Goal: Task Accomplishment & Management: Use online tool/utility

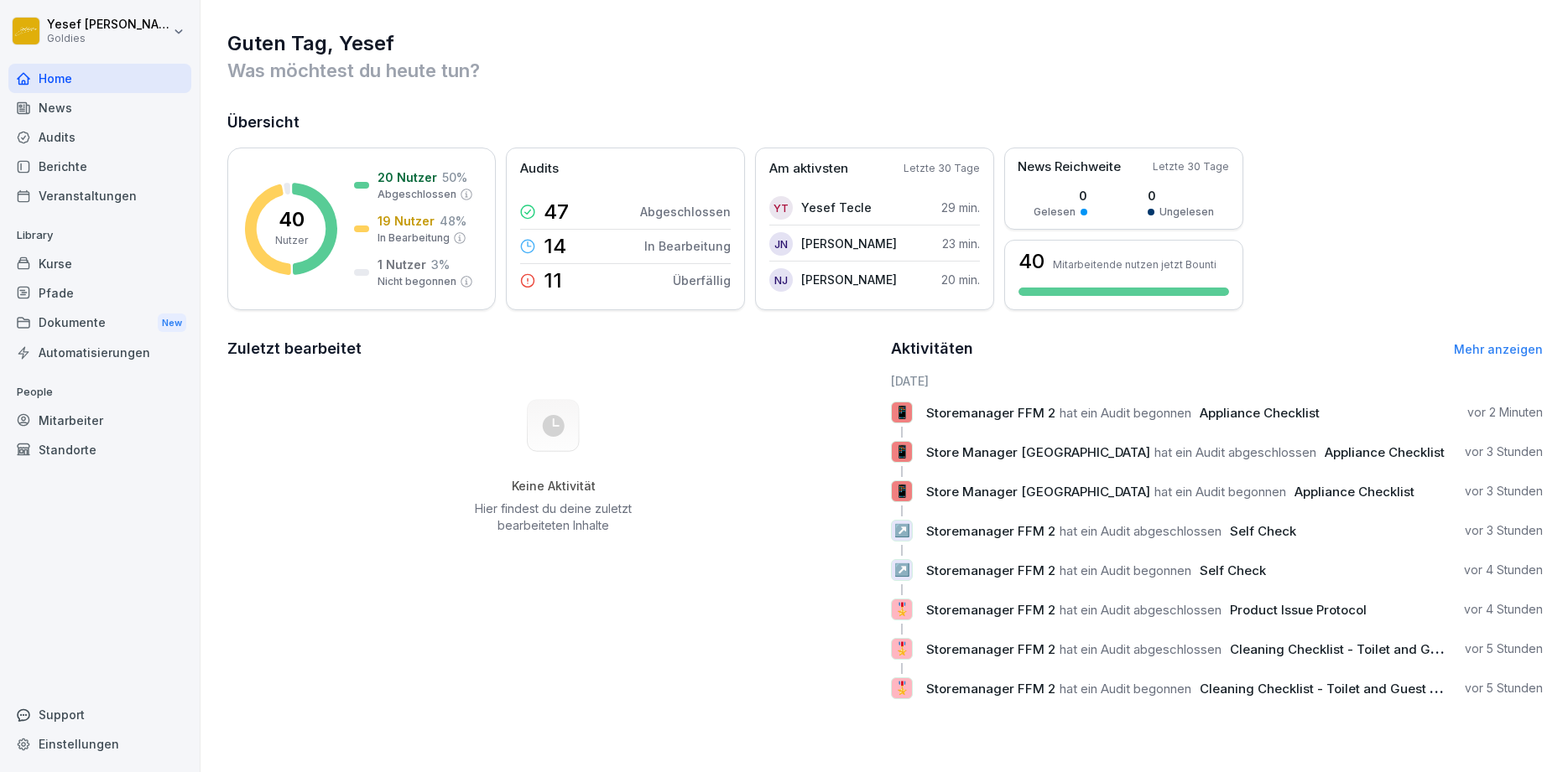
click at [69, 160] on div "Berichte" at bounding box center [100, 166] width 183 height 29
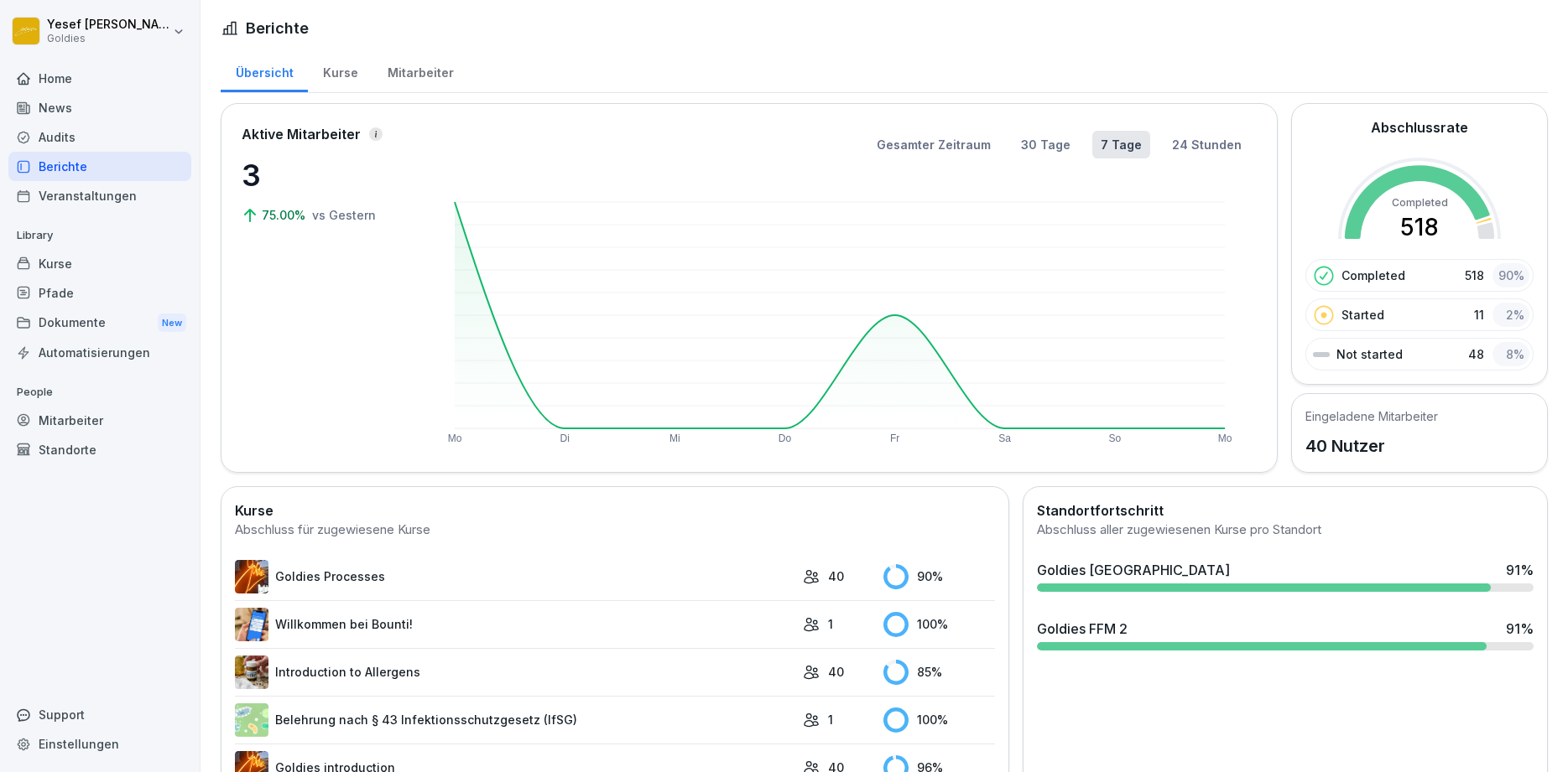
click at [326, 75] on div "Kurse" at bounding box center [340, 71] width 64 height 43
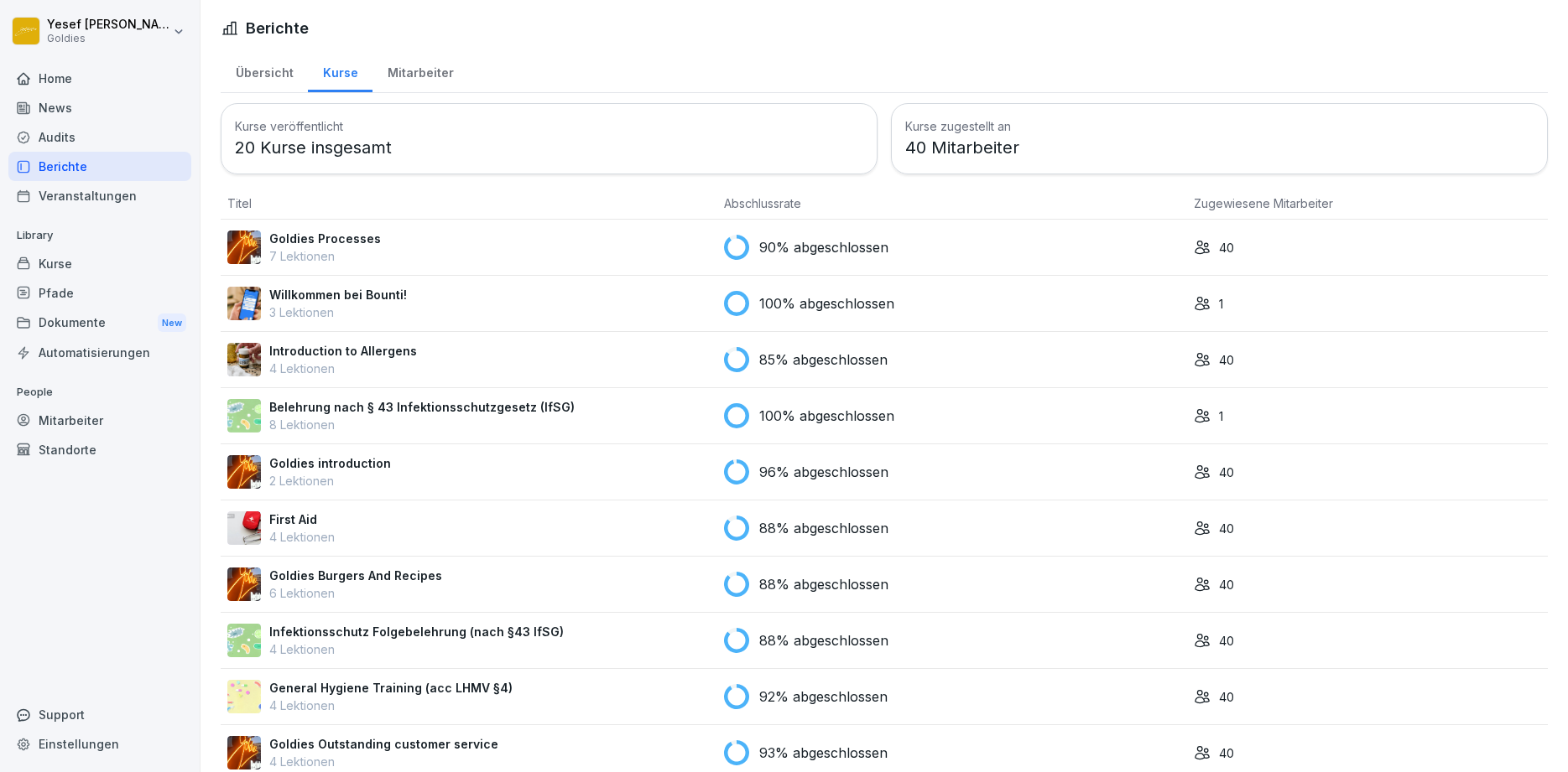
click at [413, 62] on div "Mitarbeiter" at bounding box center [420, 71] width 96 height 43
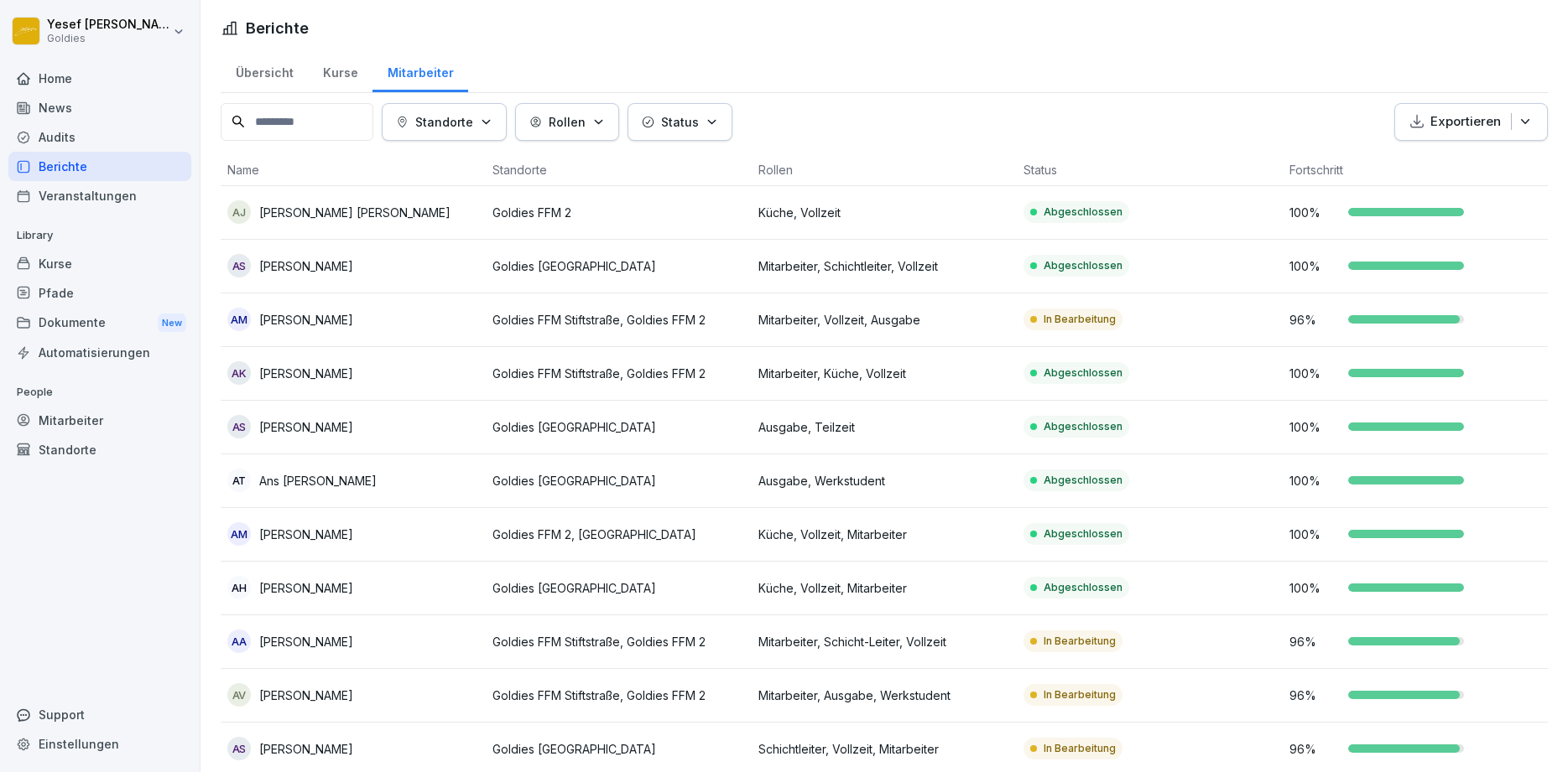
click at [33, 137] on div "Audits" at bounding box center [100, 137] width 183 height 29
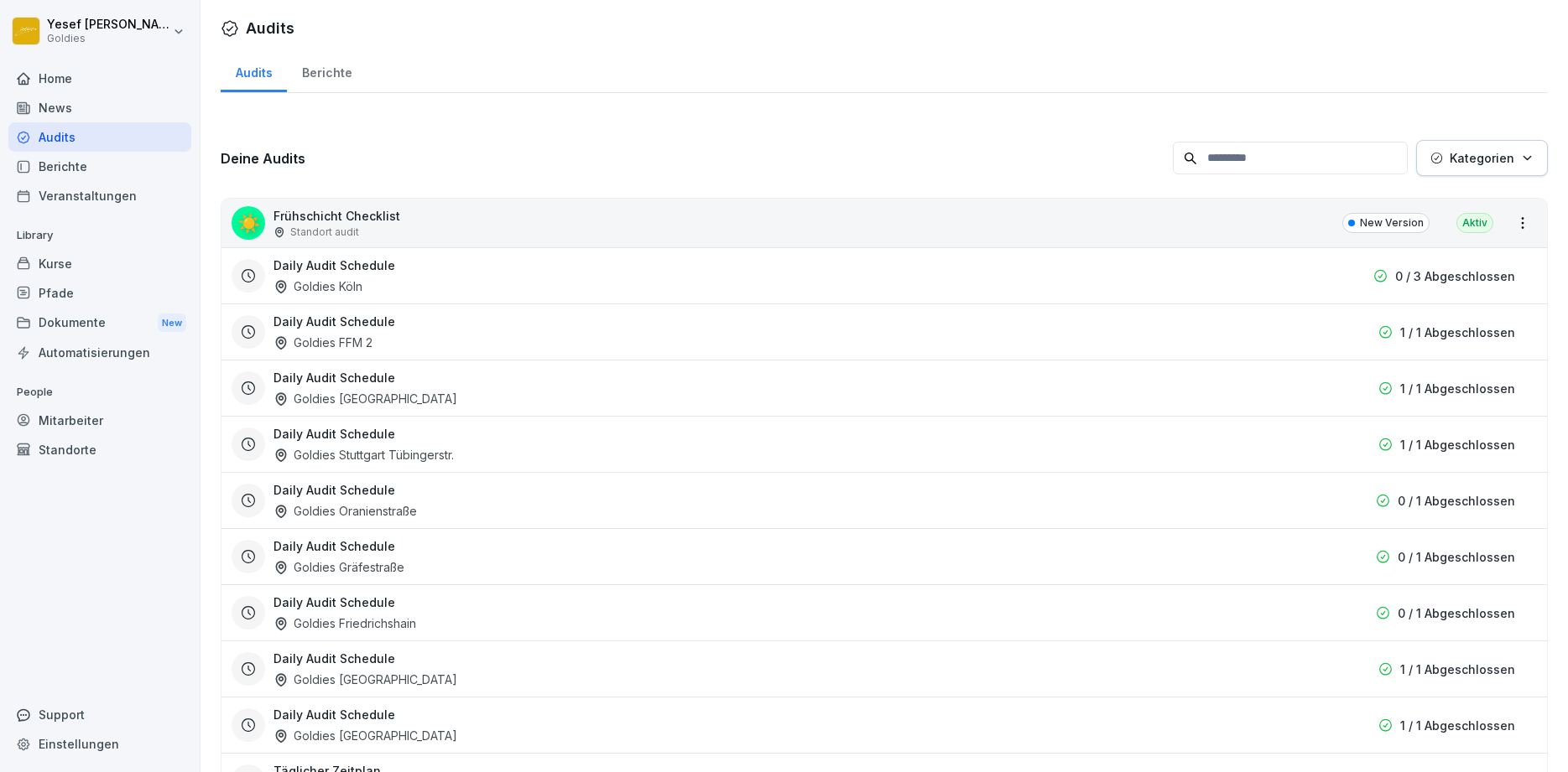
click at [314, 63] on div "Berichte" at bounding box center [326, 71] width 80 height 43
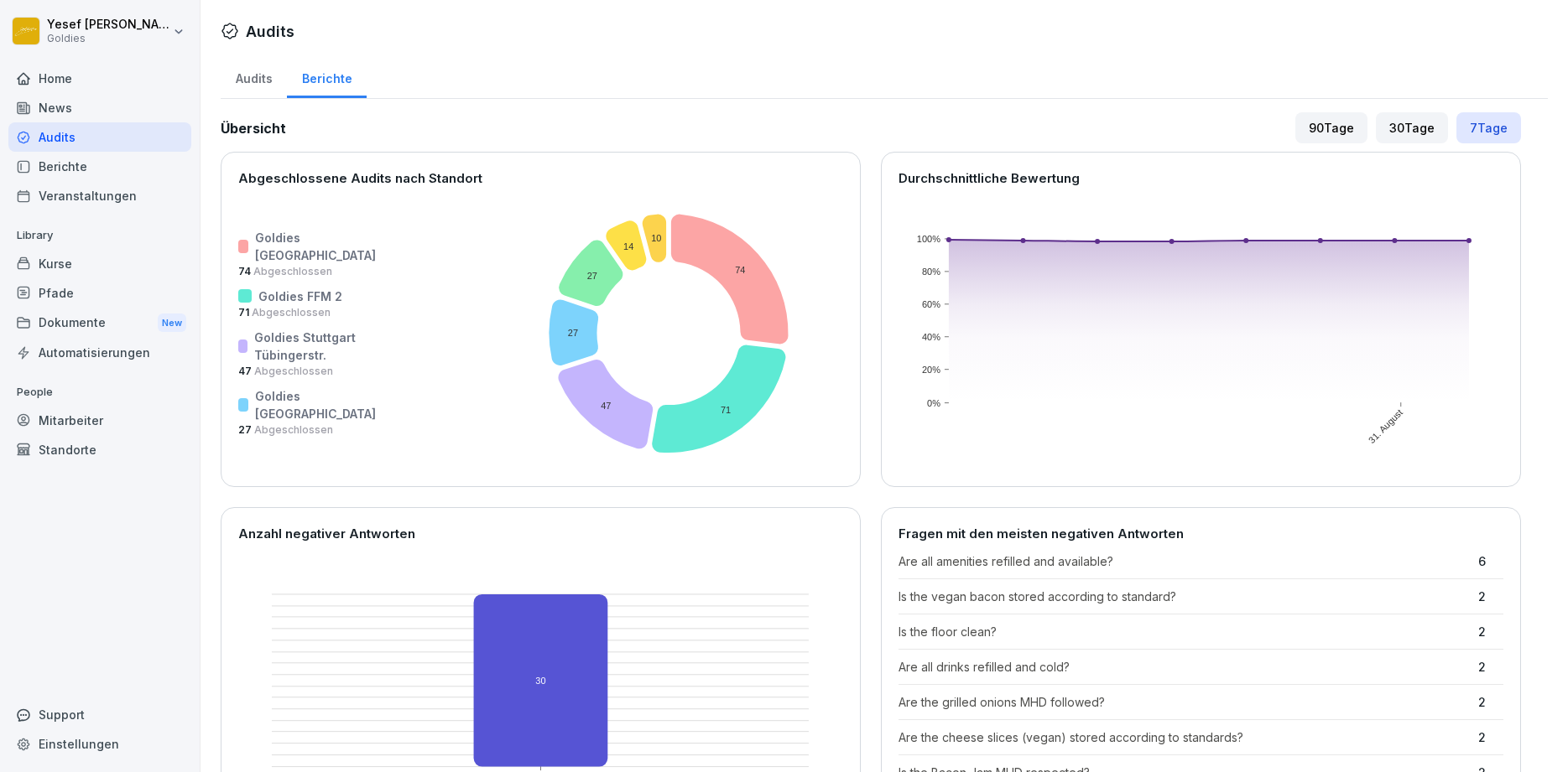
click at [259, 288] on p "Goldies FFM 2" at bounding box center [301, 296] width 84 height 18
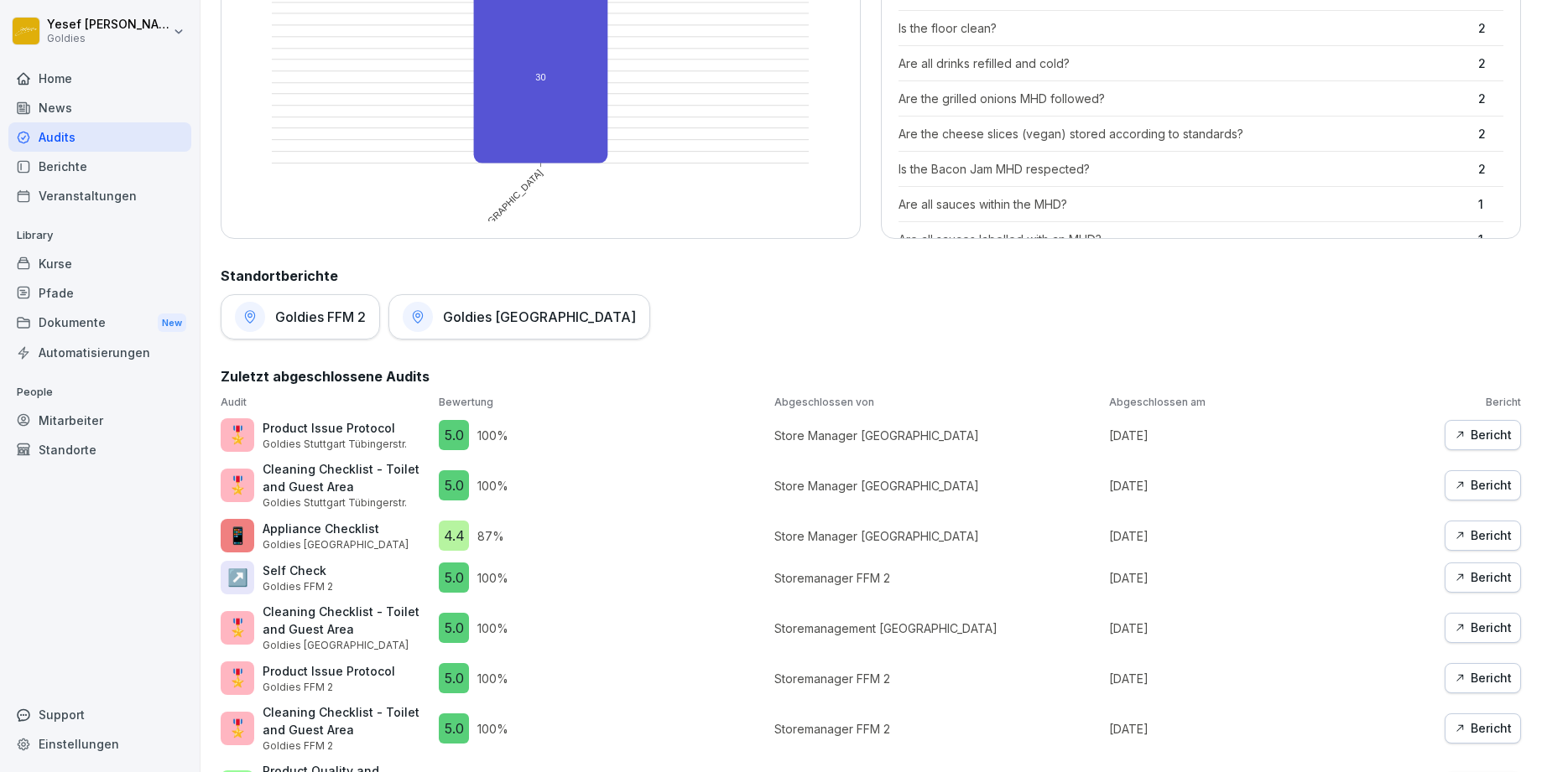
drag, startPoint x: 1457, startPoint y: 542, endPoint x: 1416, endPoint y: 545, distance: 41.1
click at [1456, 542] on div "Bericht" at bounding box center [1483, 536] width 58 height 19
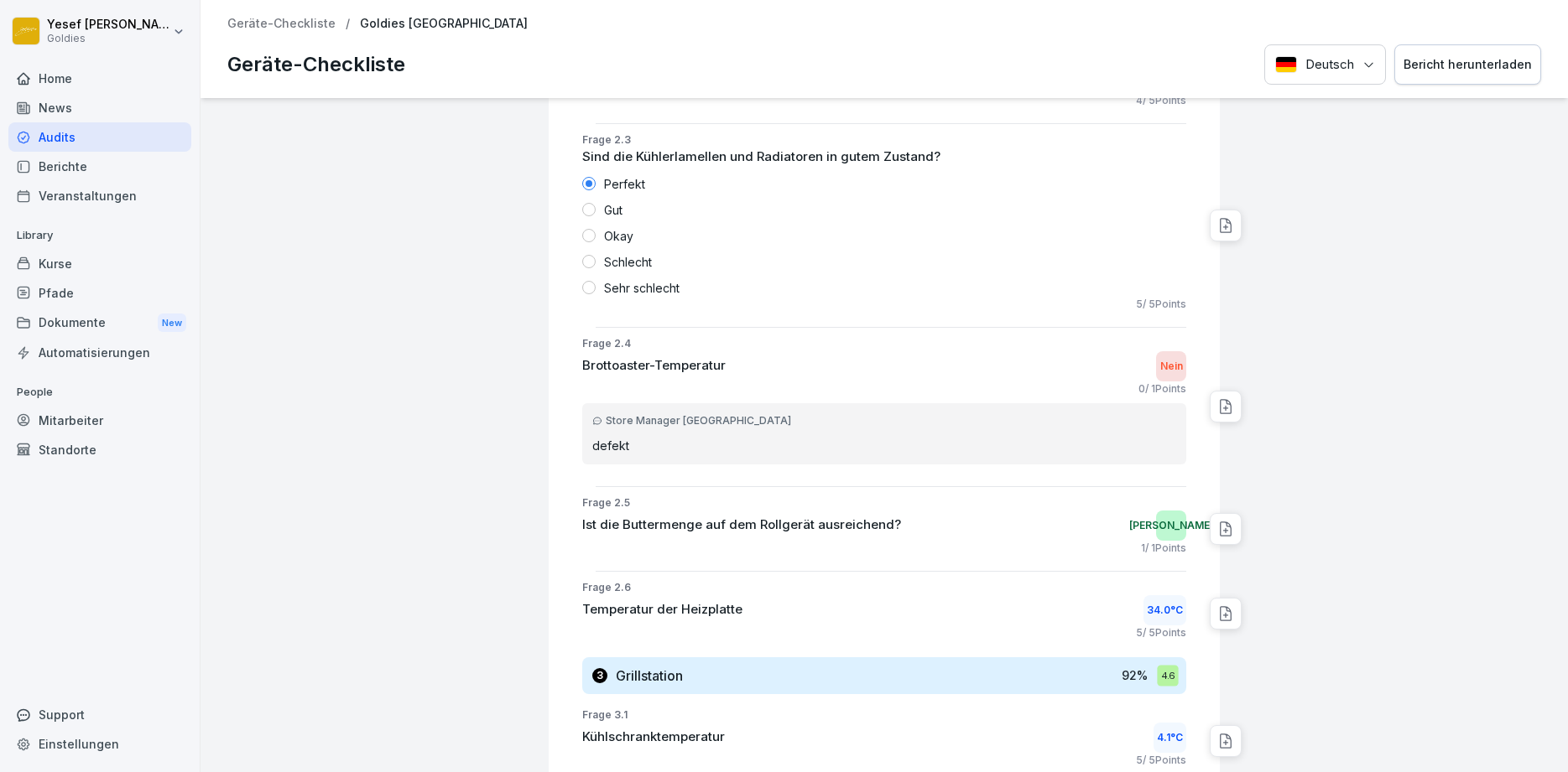
scroll to position [1007, 0]
click at [683, 372] on p "Brottoaster-Temperatur" at bounding box center [654, 364] width 144 height 20
click at [665, 379] on div "Brottoaster-Temperatur Nein" at bounding box center [884, 365] width 604 height 30
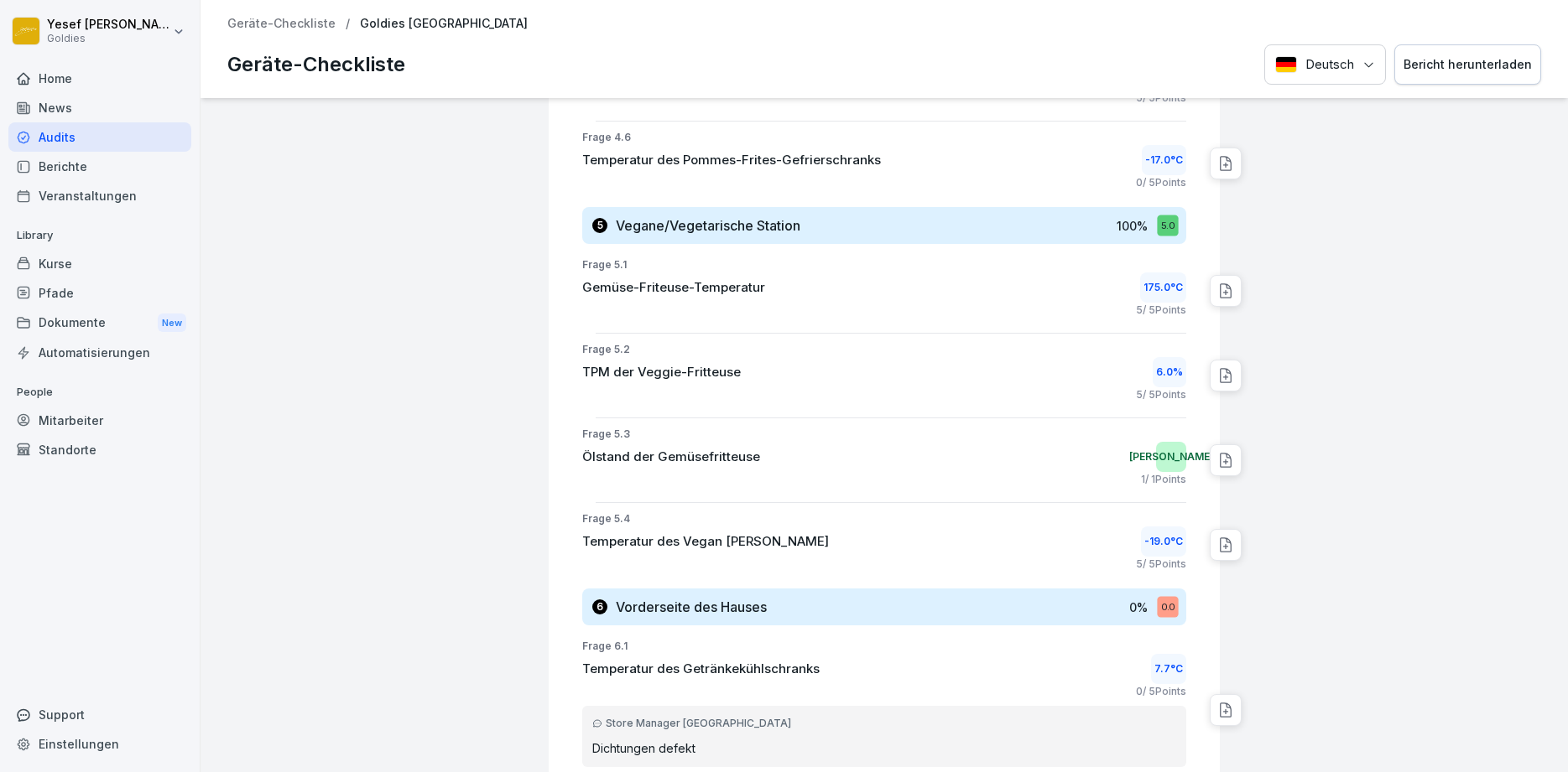
scroll to position [3168, 0]
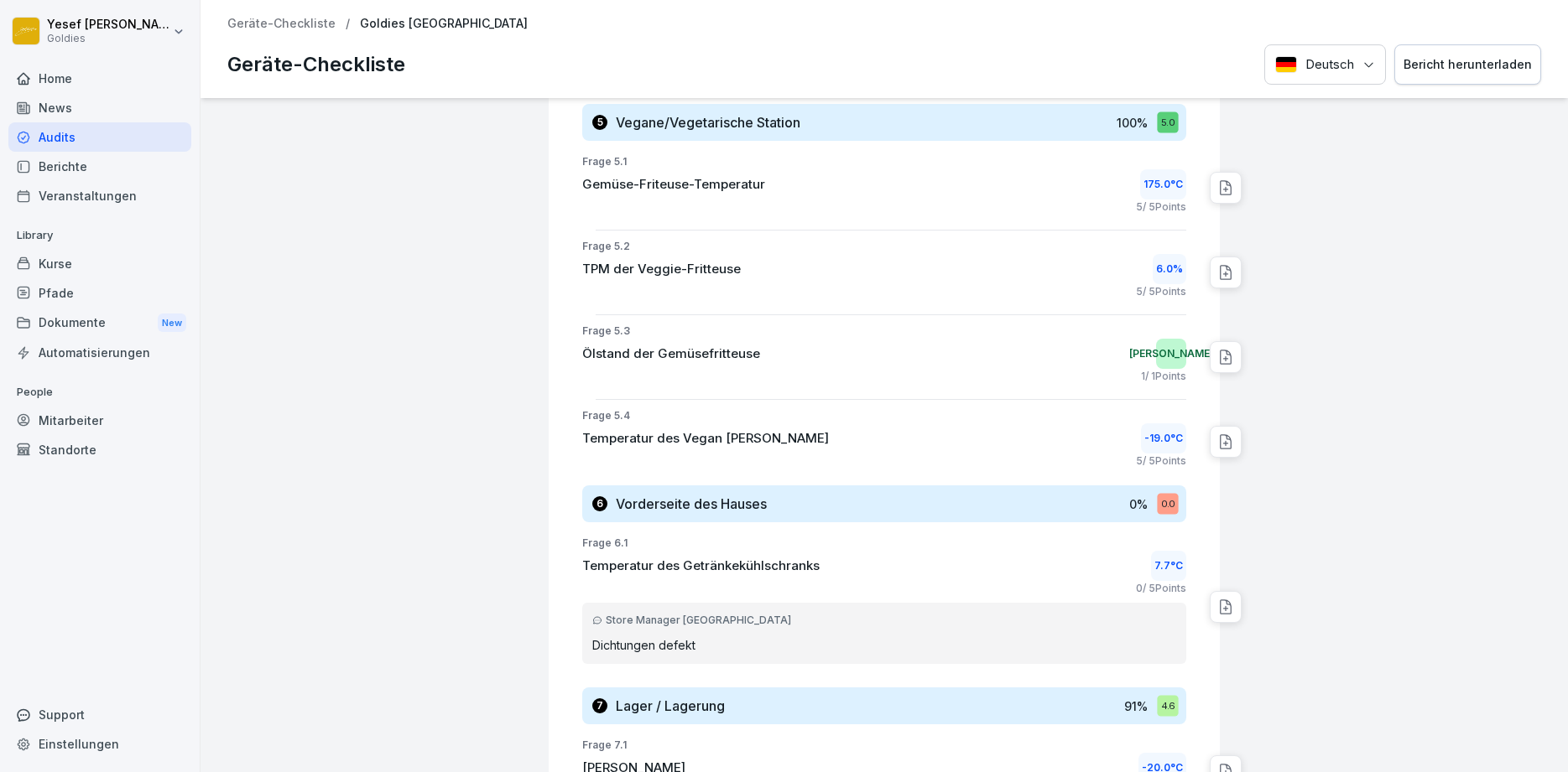
click at [659, 615] on div "Store Manager [GEOGRAPHIC_DATA]" at bounding box center [885, 621] width 584 height 15
click at [778, 588] on div "0 / 5 Points" at bounding box center [884, 589] width 604 height 15
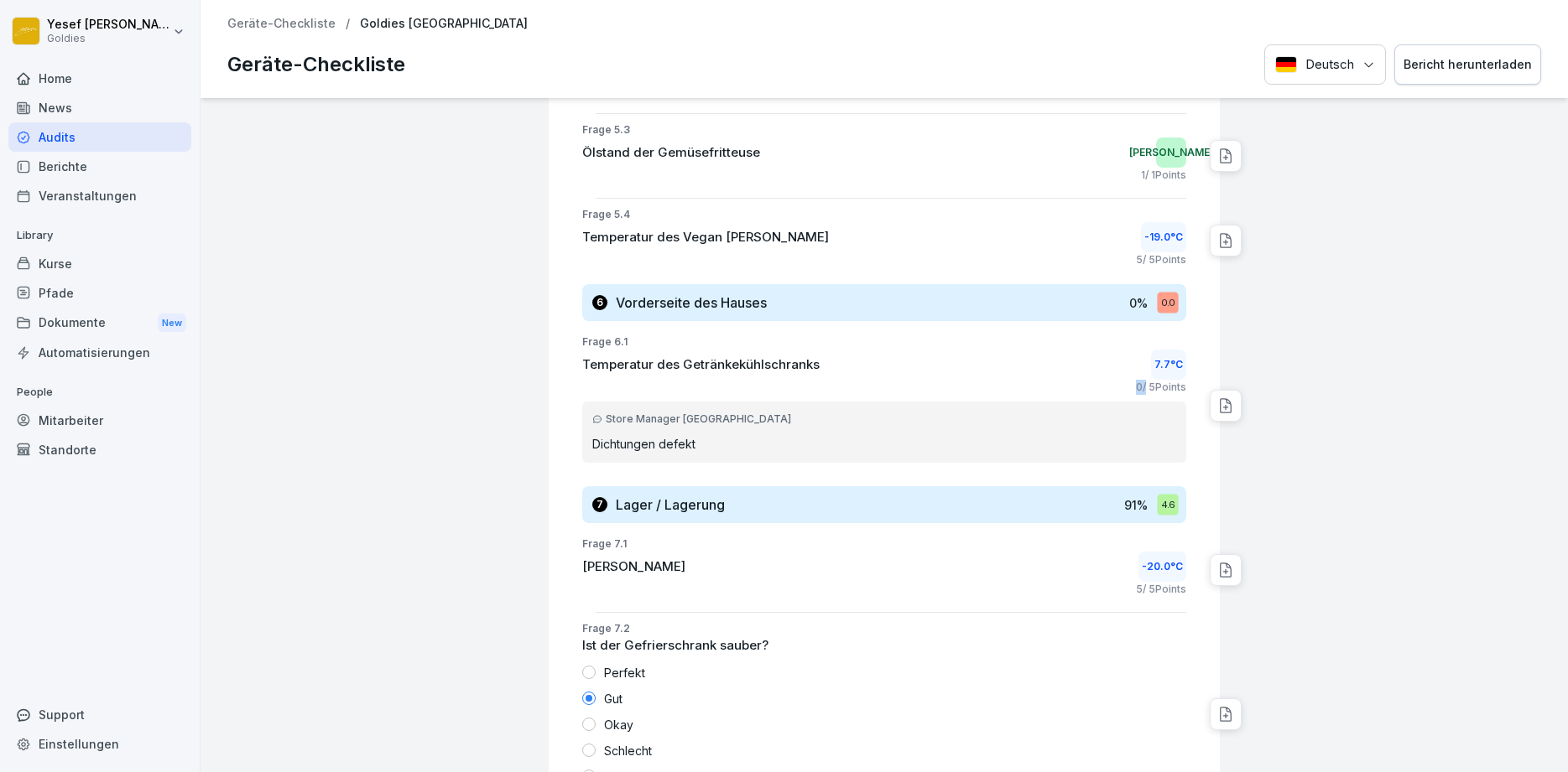
scroll to position [3269, 0]
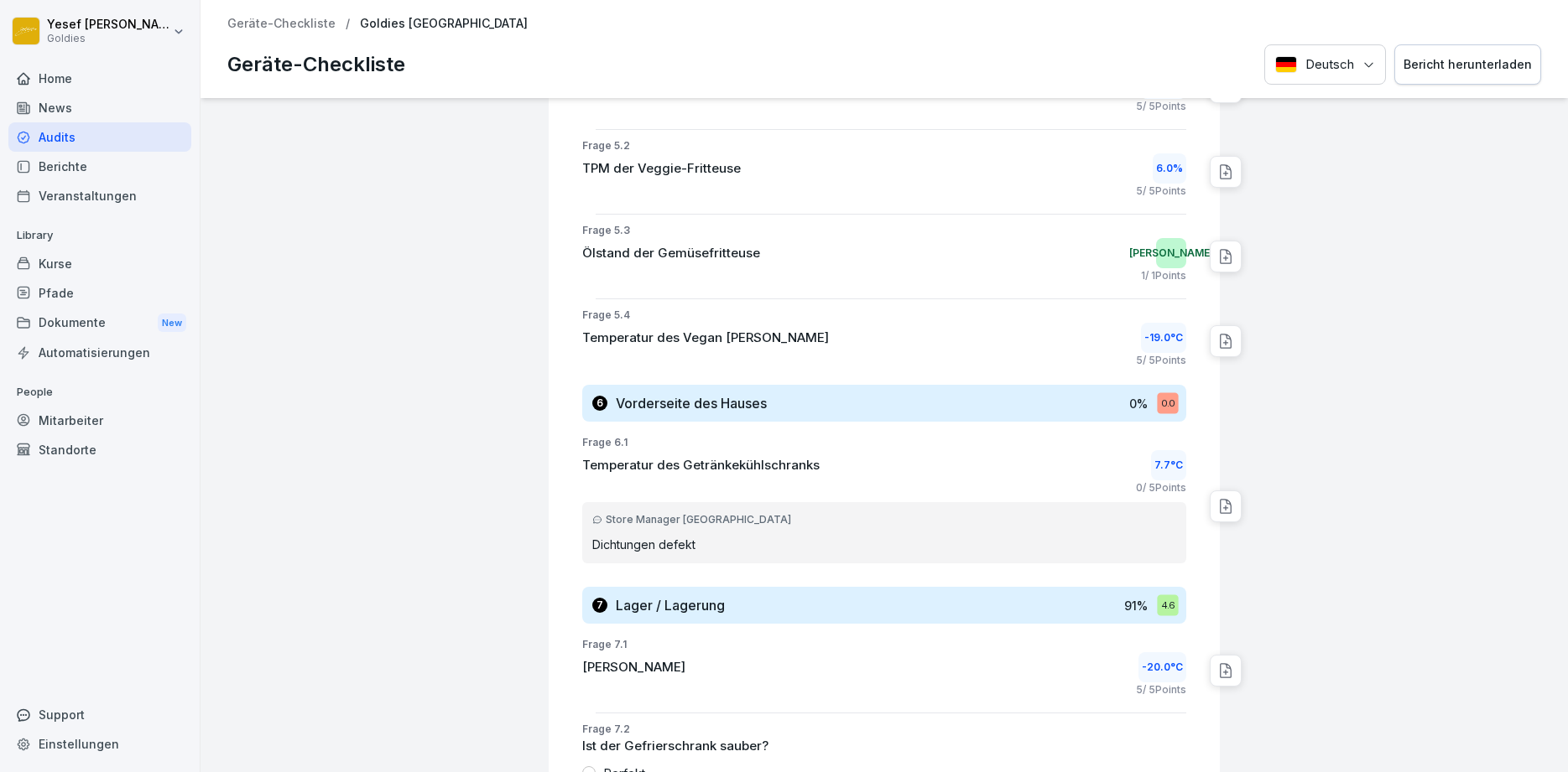
click at [1214, 501] on div at bounding box center [1225, 506] width 32 height 32
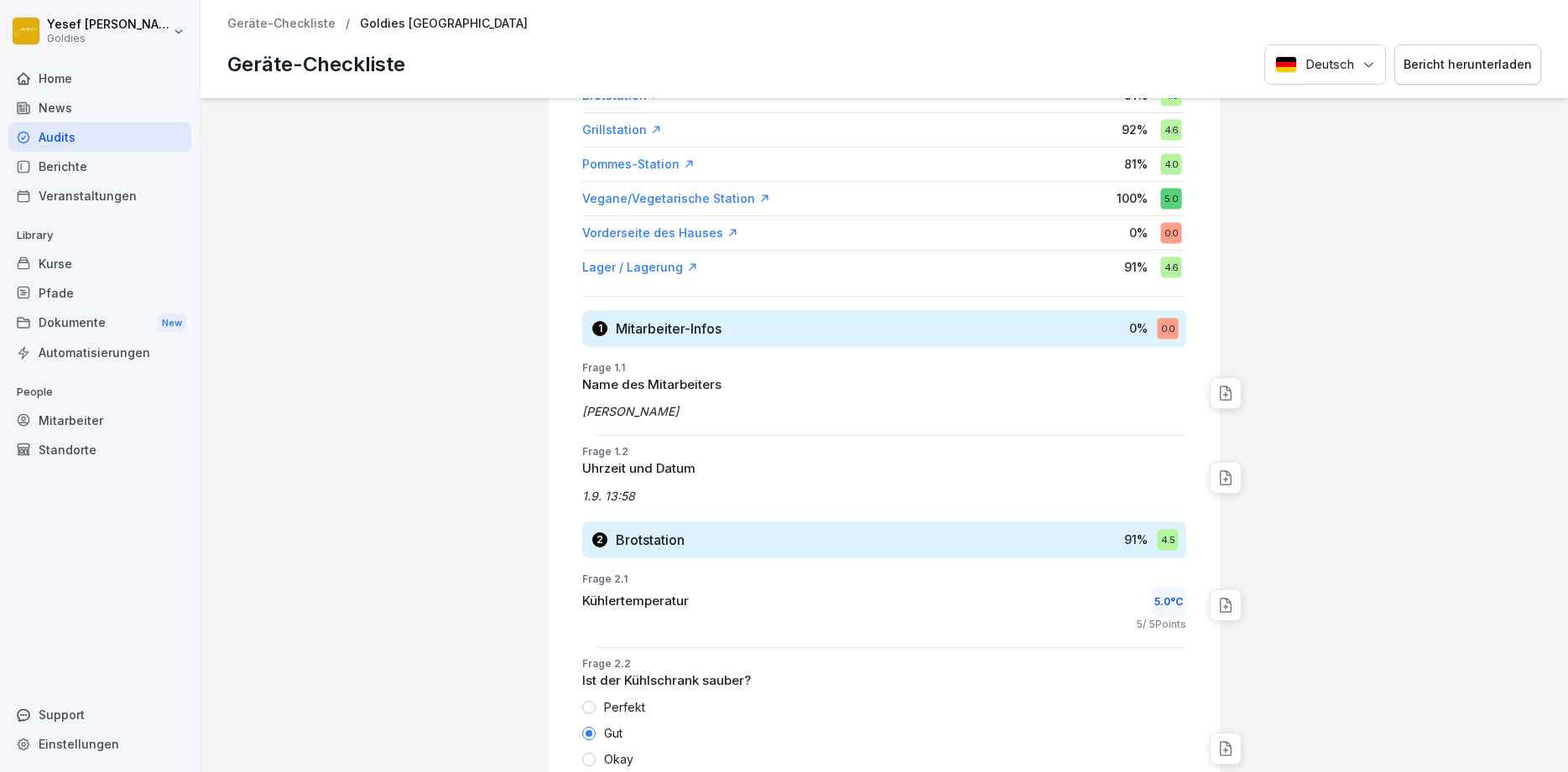
scroll to position [302, 0]
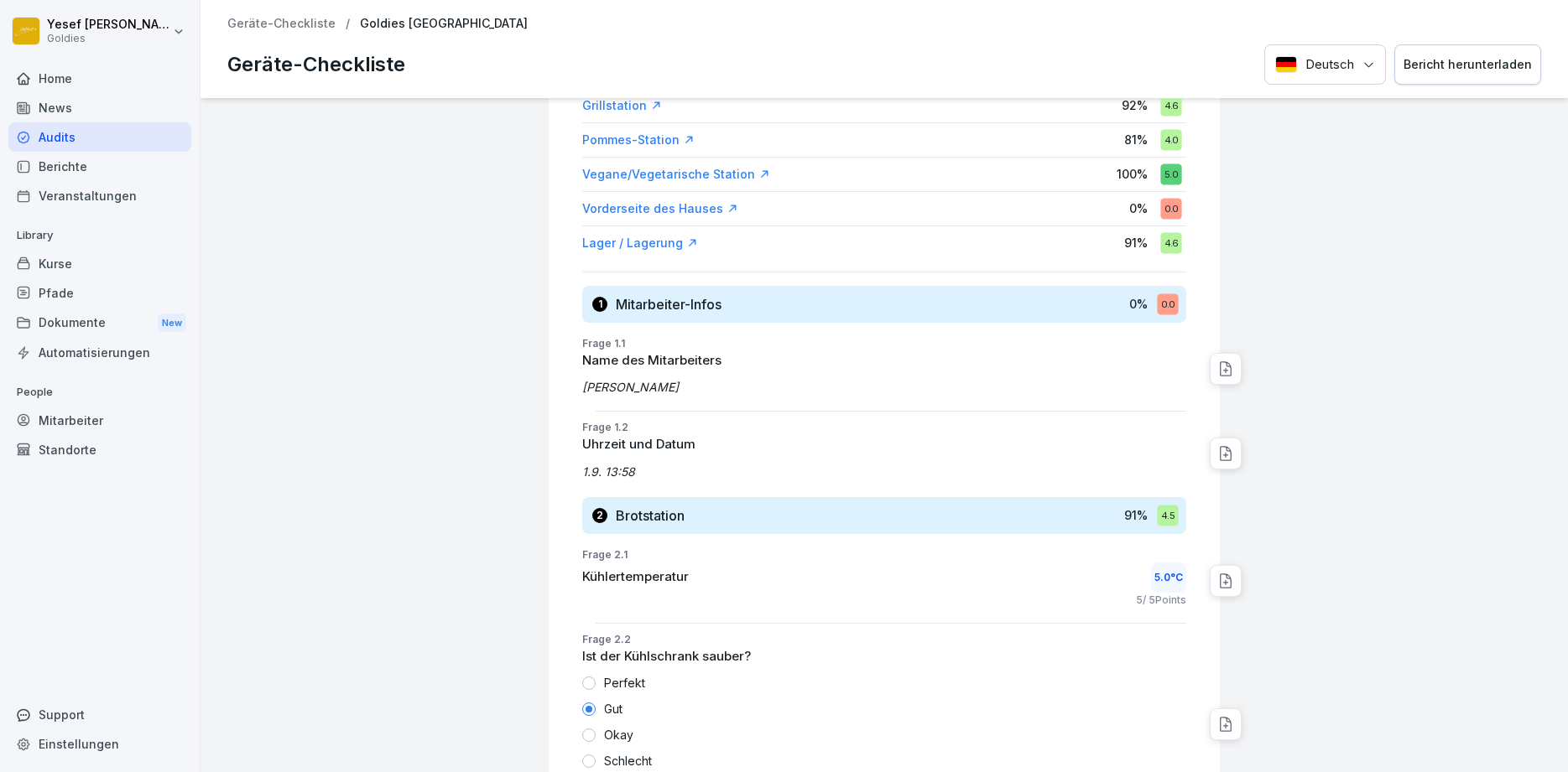
click at [76, 145] on div "Audits" at bounding box center [100, 137] width 183 height 29
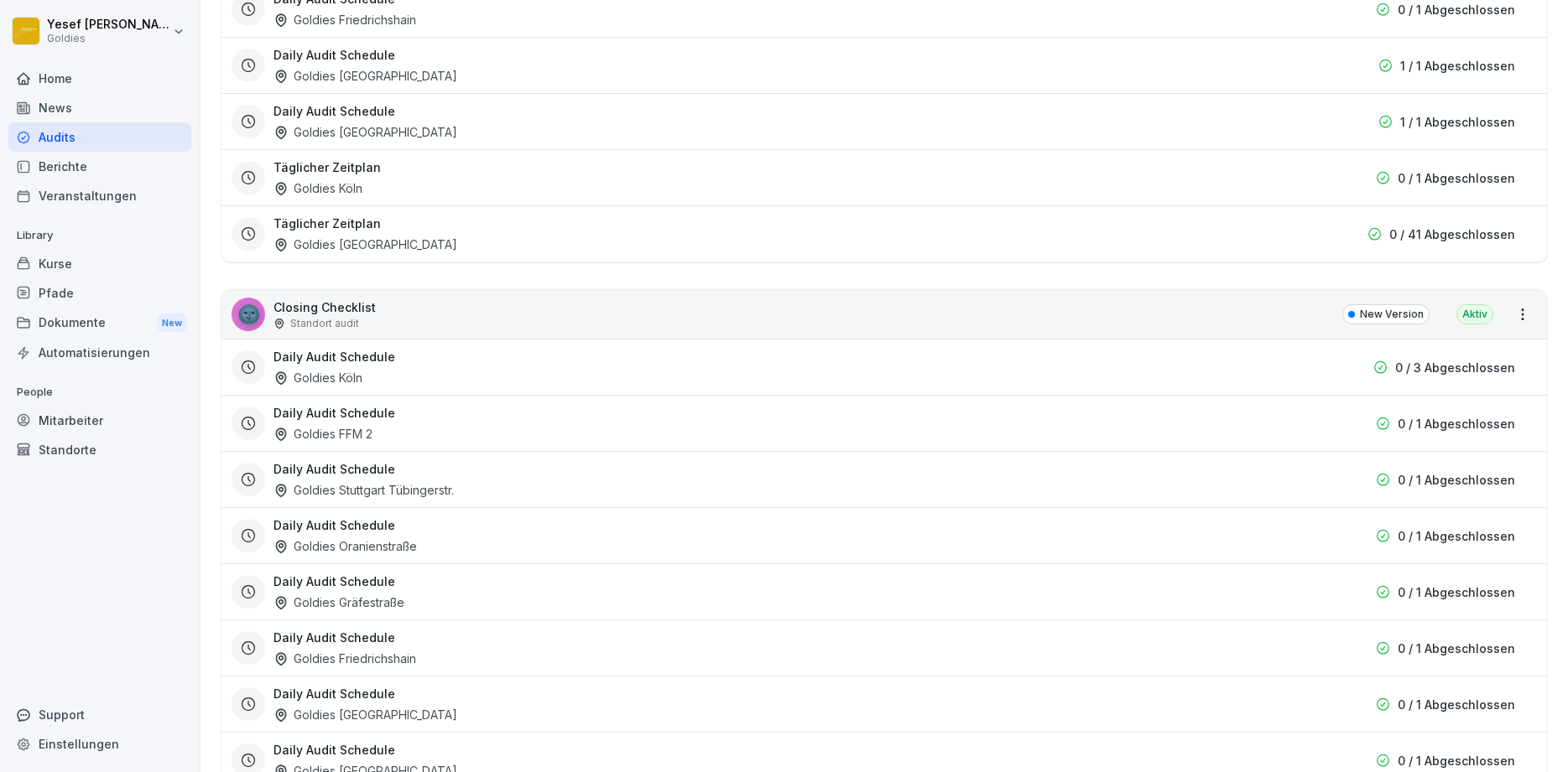
scroll to position [101, 0]
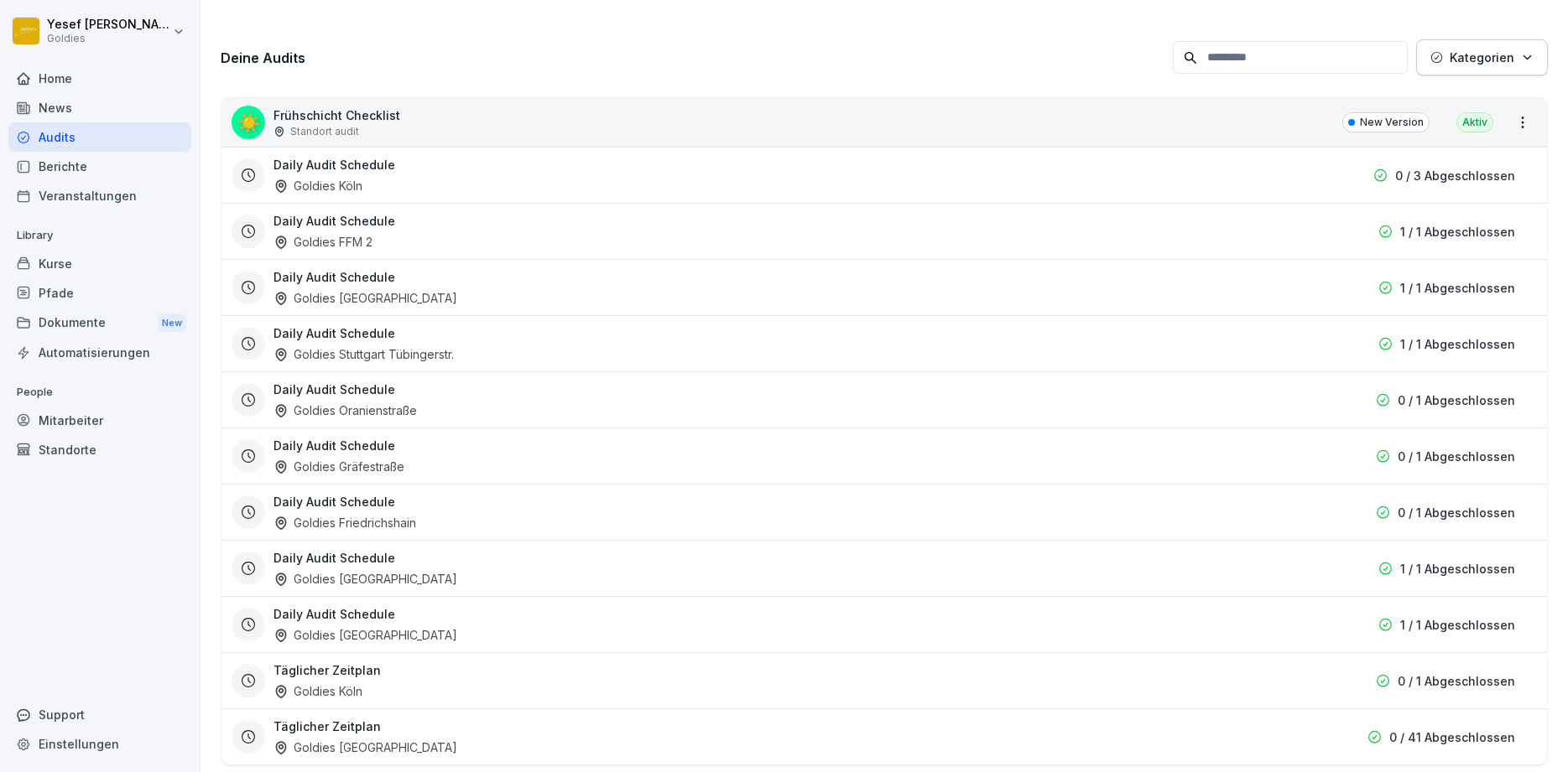
click at [77, 138] on div "Audits" at bounding box center [100, 137] width 183 height 29
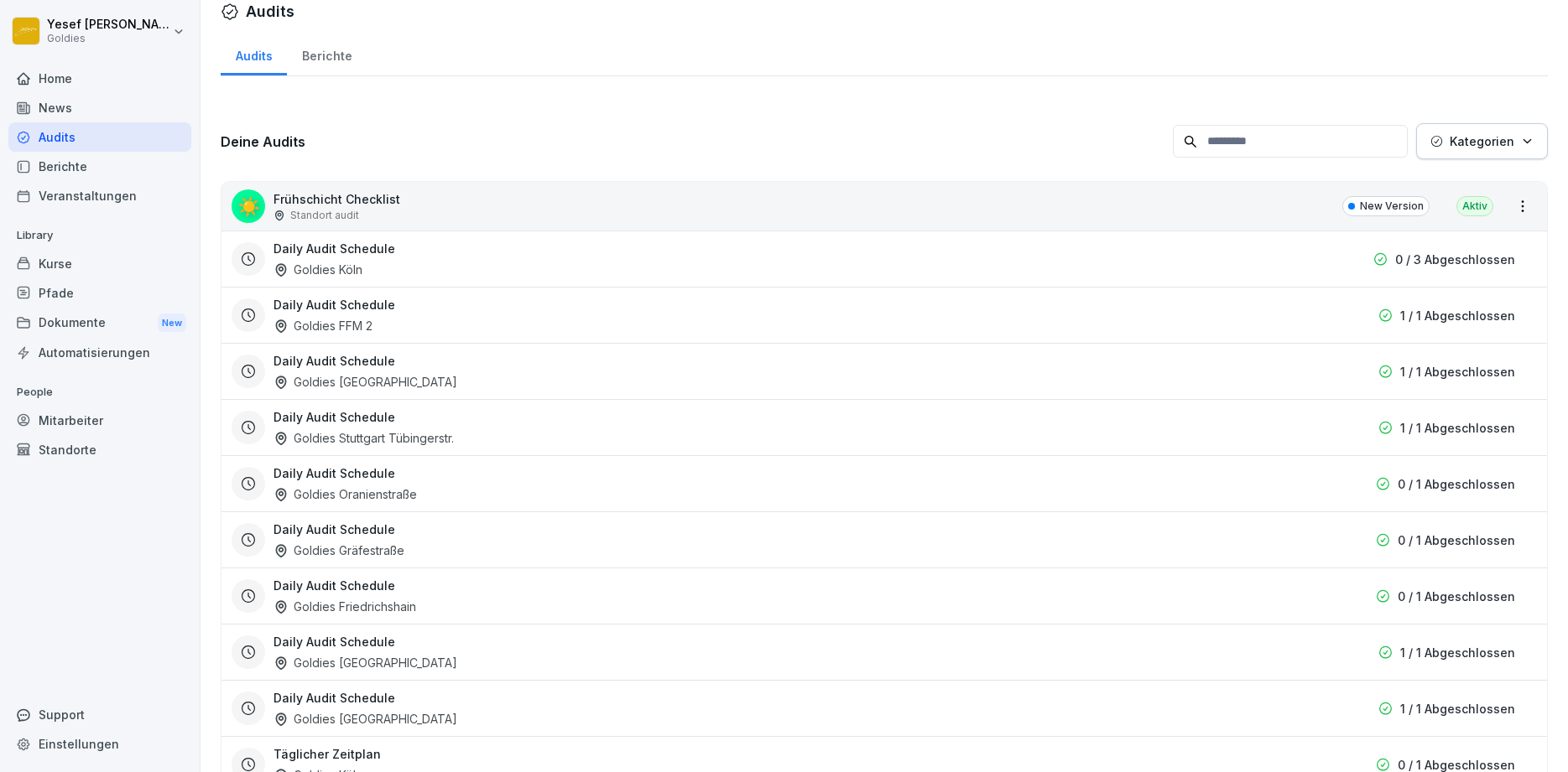
click at [77, 138] on div "Audits" at bounding box center [100, 137] width 183 height 29
click at [328, 49] on div "Berichte" at bounding box center [326, 54] width 80 height 43
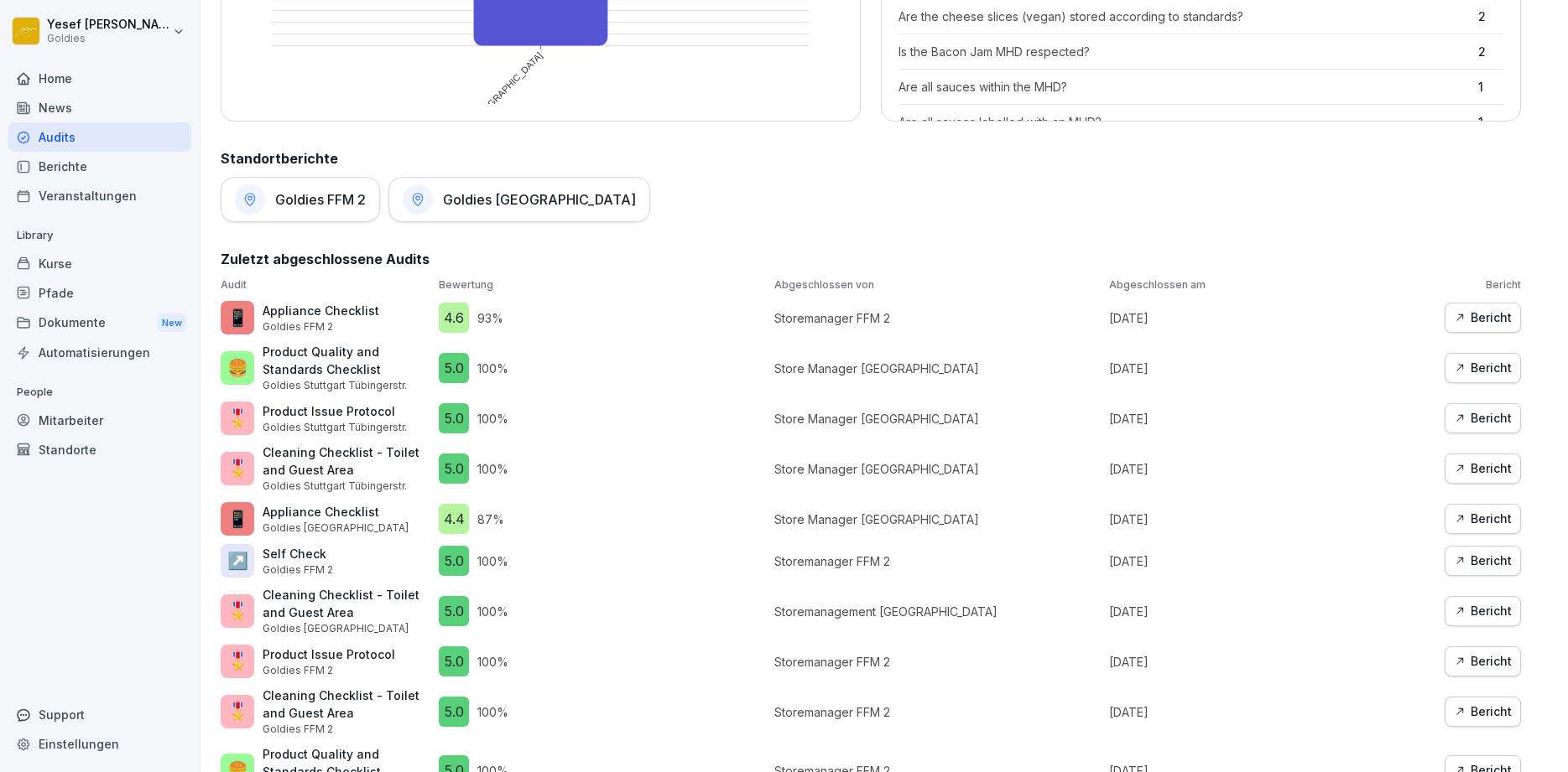
scroll to position [1018, 0]
